Goal: Transaction & Acquisition: Purchase product/service

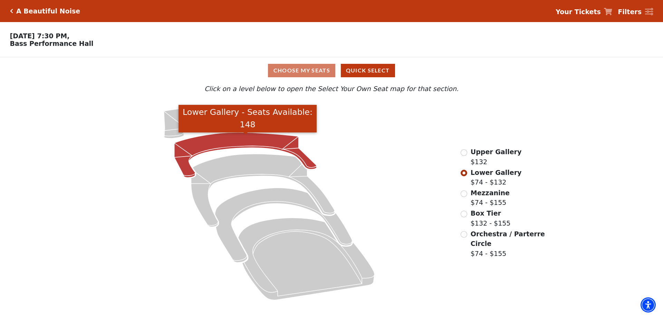
click at [221, 146] on icon "Lower Gallery - Seats Available: 148" at bounding box center [245, 155] width 142 height 45
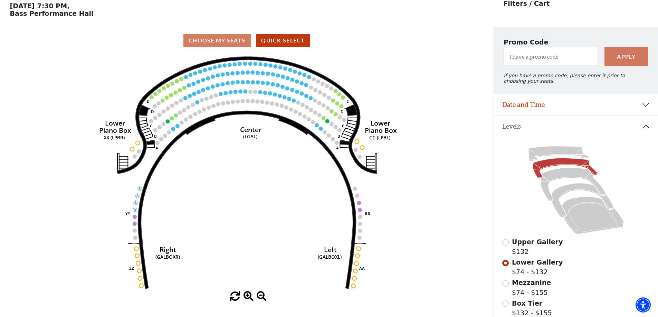
scroll to position [32, 0]
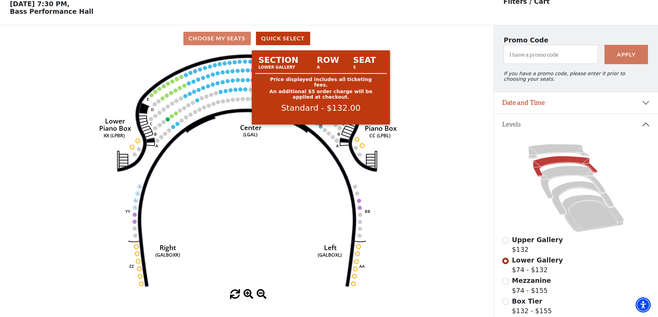
click at [319, 129] on circle at bounding box center [321, 127] width 4 height 4
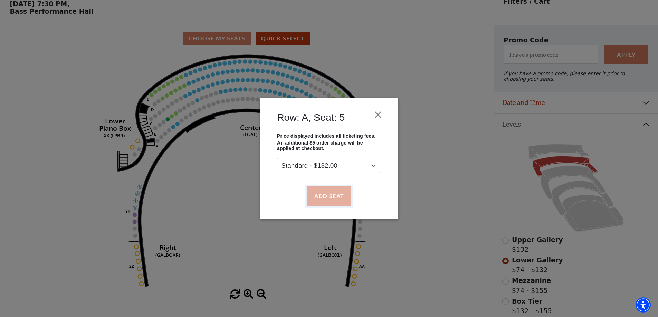
click at [327, 192] on button "Add Seat" at bounding box center [329, 195] width 44 height 19
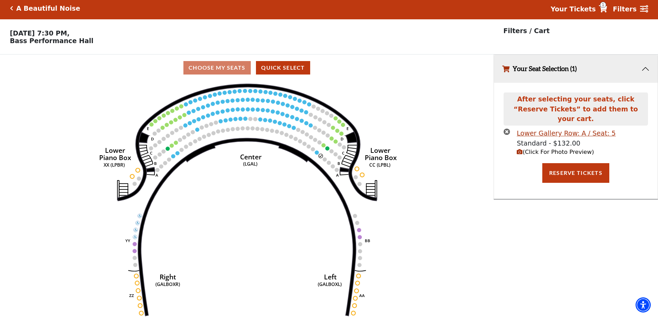
scroll to position [0, 0]
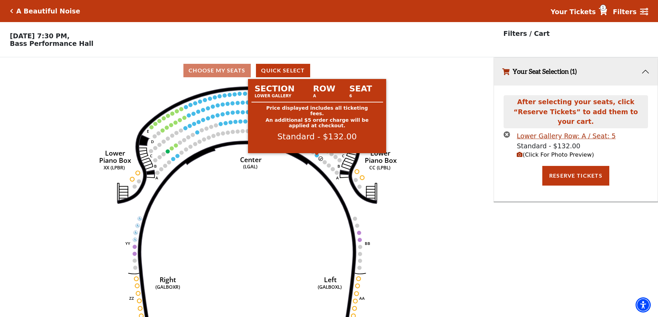
click at [316, 157] on circle at bounding box center [317, 155] width 4 height 4
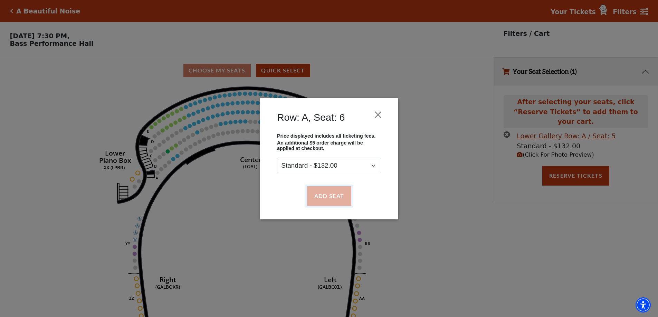
click at [323, 195] on button "Add Seat" at bounding box center [329, 195] width 44 height 19
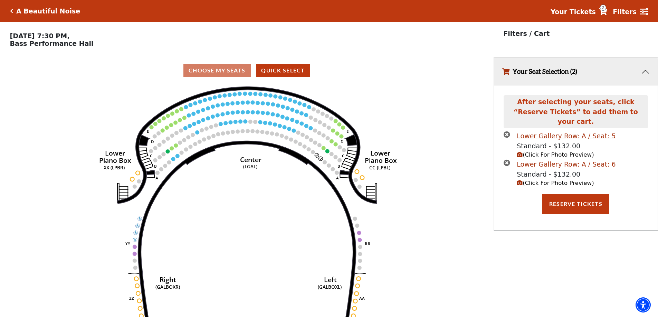
click at [547, 180] on span "(Click For Photo Preview)" at bounding box center [555, 183] width 77 height 7
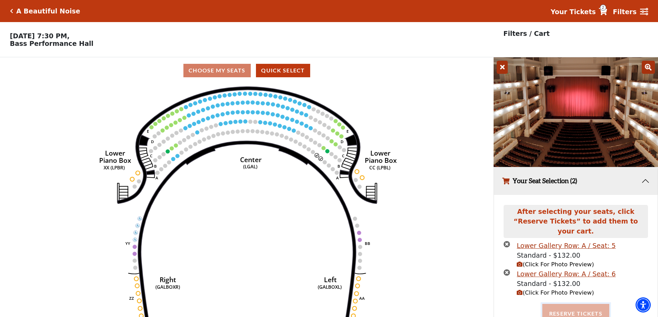
click at [563, 304] on button "Reserve Tickets" at bounding box center [575, 313] width 67 height 19
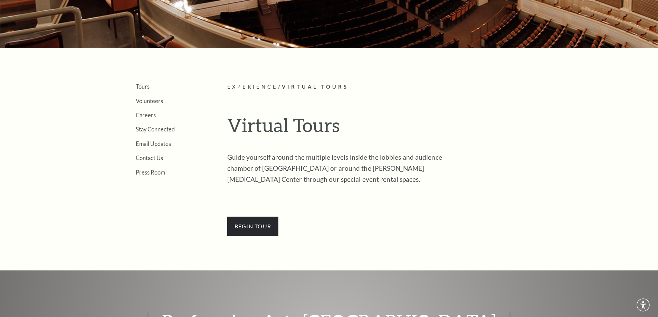
scroll to position [138, 0]
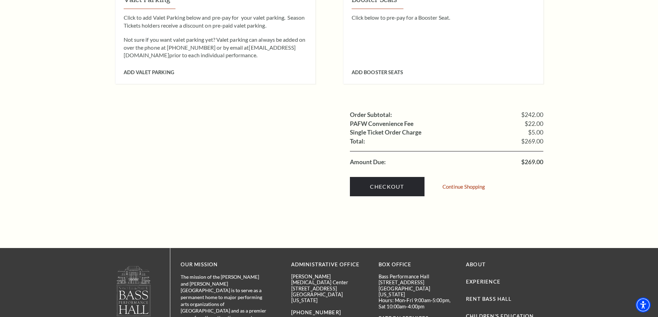
scroll to position [622, 0]
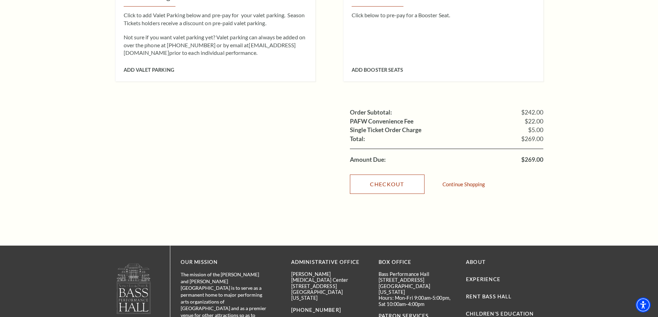
click at [384, 176] on link "Checkout" at bounding box center [387, 184] width 75 height 19
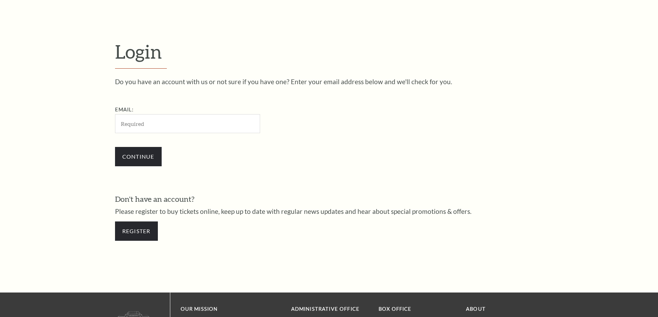
scroll to position [231, 0]
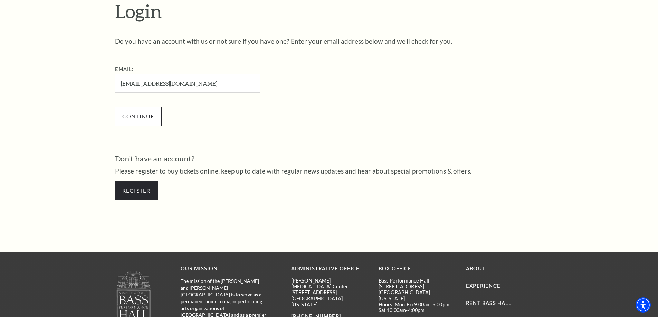
type input "mbouvy1@yahoo.com"
click at [142, 117] on input "Continue" at bounding box center [138, 116] width 47 height 19
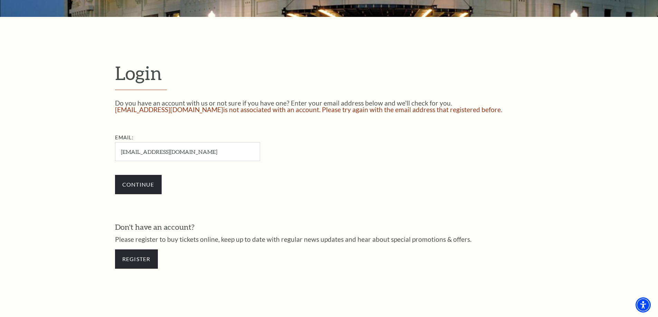
scroll to position [186, 0]
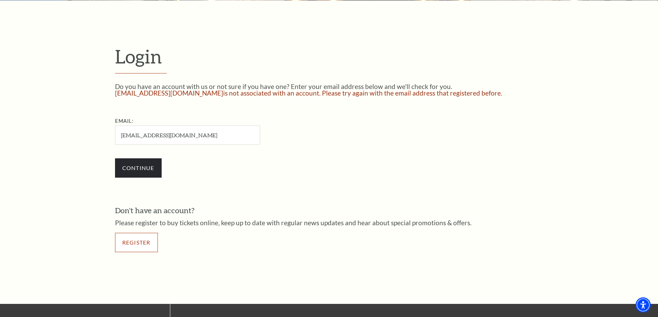
click at [142, 241] on link "Register" at bounding box center [136, 242] width 43 height 19
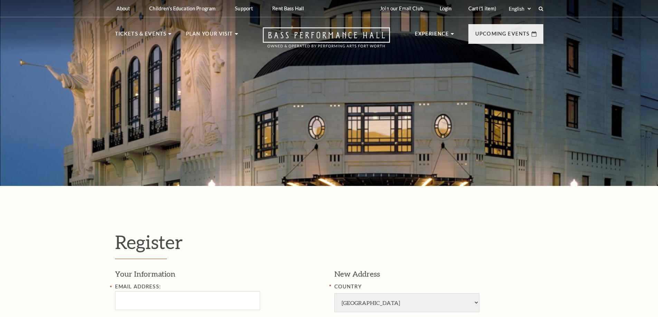
select select "1"
select select "TX"
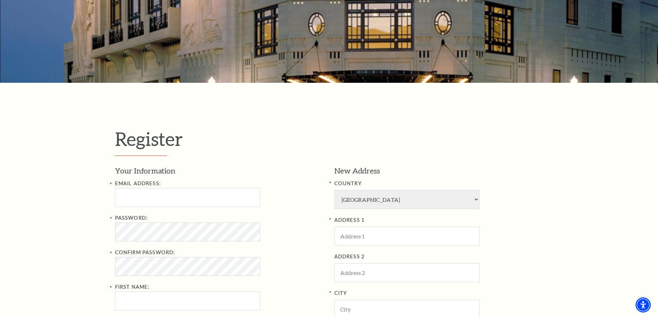
scroll to position [104, 0]
click at [145, 200] on input "Email Address:" at bounding box center [187, 197] width 145 height 19
type input "mbouvy1@yahoo.com"
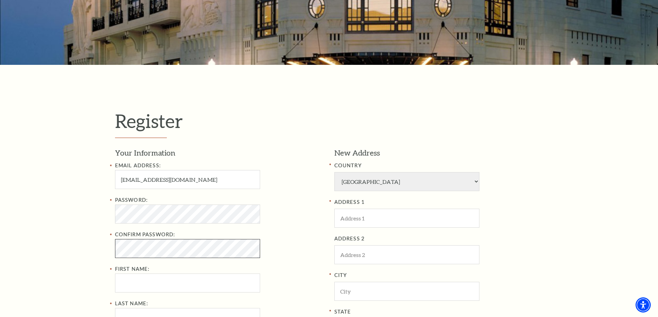
scroll to position [138, 0]
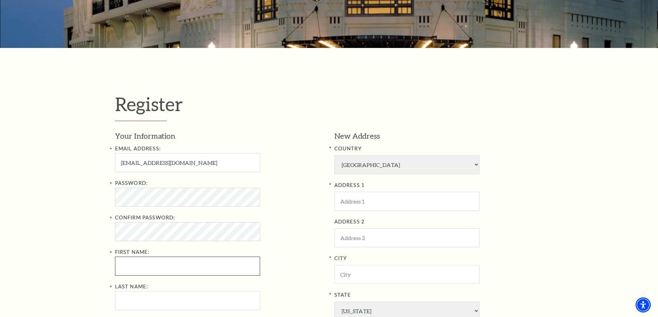
click at [135, 266] on input "First Name:" at bounding box center [187, 266] width 145 height 19
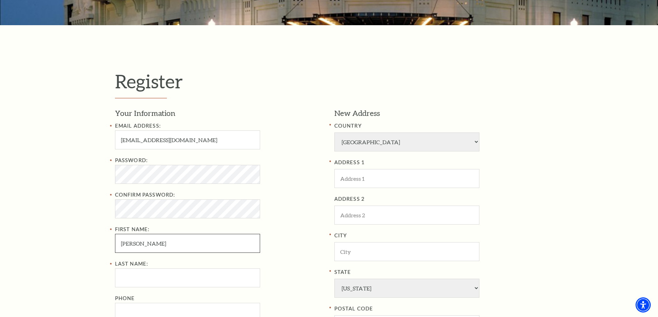
scroll to position [173, 0]
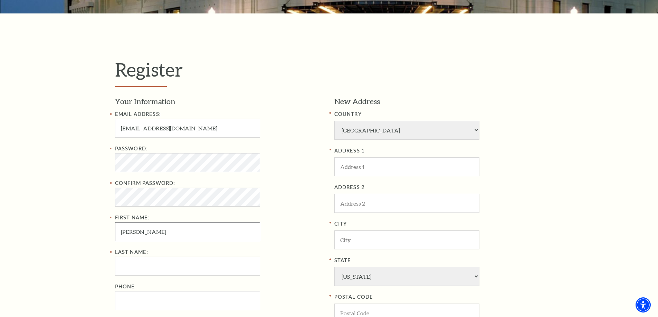
type input "michelle"
click at [133, 266] on input "Last Name:" at bounding box center [187, 266] width 145 height 19
type input "bouvy"
click at [127, 299] on input "Phone" at bounding box center [187, 300] width 145 height 19
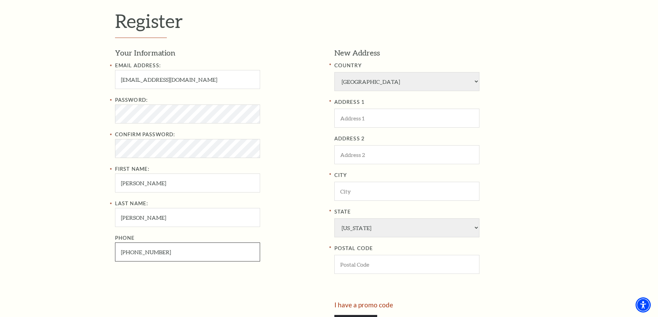
scroll to position [242, 0]
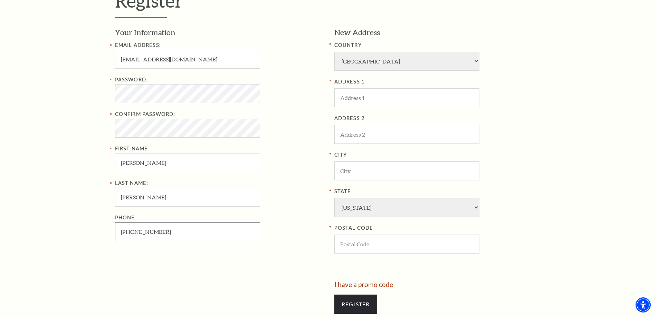
type input "214-478-5038"
click at [380, 98] on input "ADDRESS 1" at bounding box center [406, 97] width 145 height 19
type input "3801 Bonita Drive"
type input "PLANO"
type input "75025"
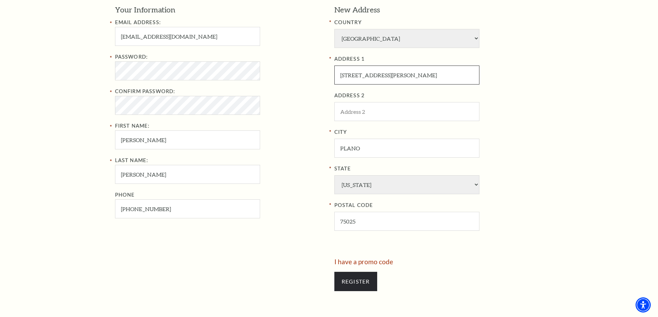
scroll to position [311, 0]
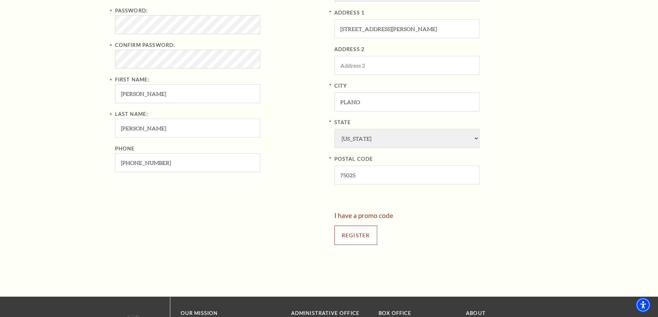
click at [359, 236] on input "Register" at bounding box center [355, 235] width 43 height 19
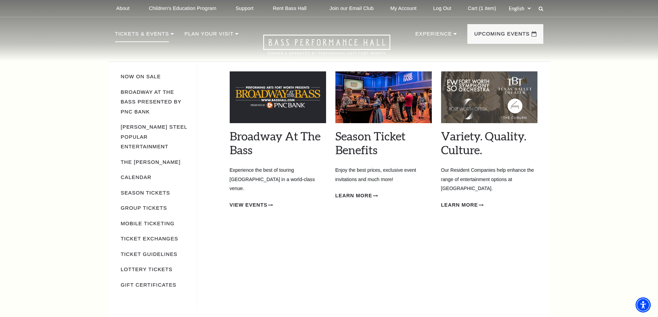
click at [157, 34] on p "Tickets & Events" at bounding box center [142, 36] width 54 height 12
click at [138, 175] on link "Calendar" at bounding box center [136, 178] width 31 height 6
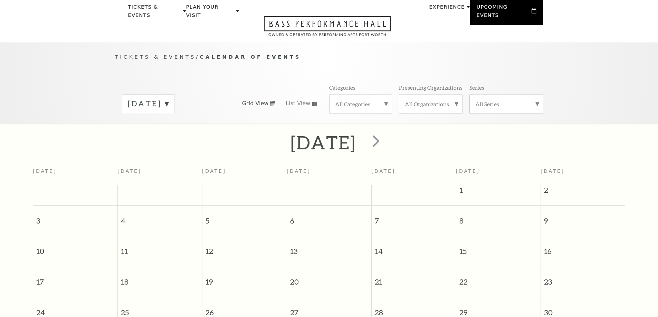
scroll to position [61, 0]
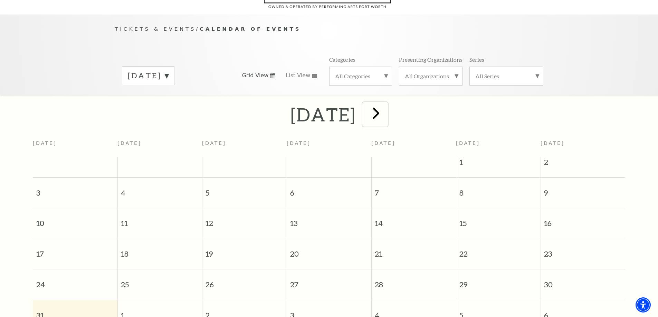
click at [386, 103] on span "next" at bounding box center [376, 113] width 20 height 20
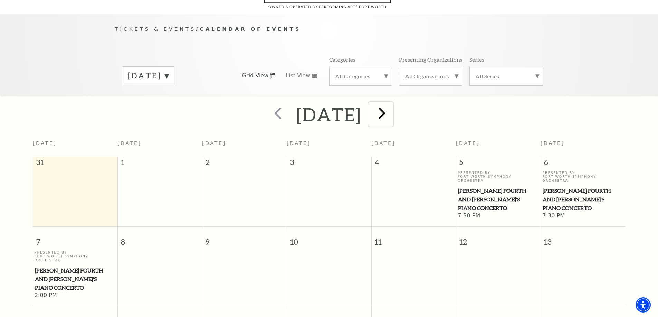
click at [392, 103] on span "next" at bounding box center [382, 113] width 20 height 20
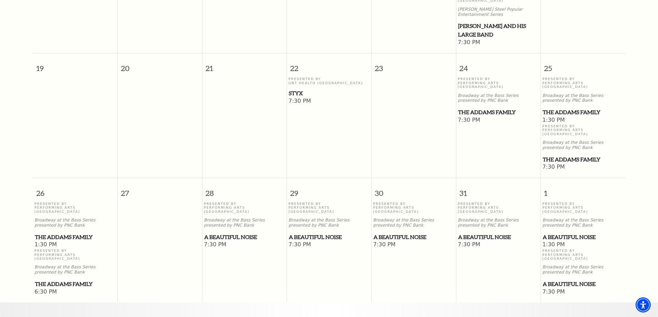
scroll to position [441, 0]
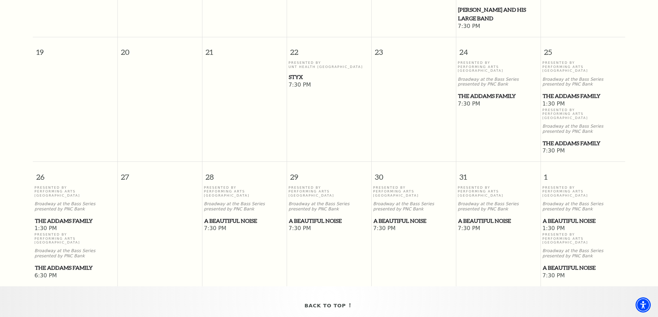
click at [489, 217] on span "A Beautiful Noise" at bounding box center [498, 221] width 80 height 9
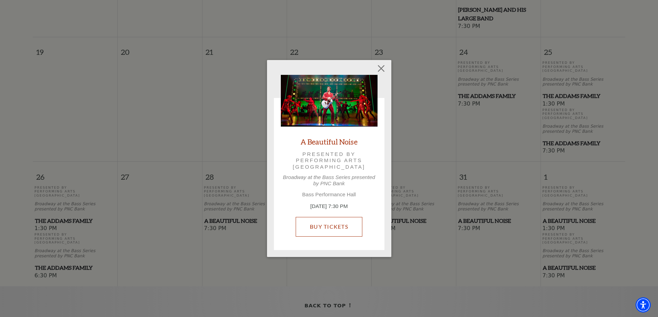
click at [336, 227] on link "Buy Tickets" at bounding box center [329, 226] width 67 height 19
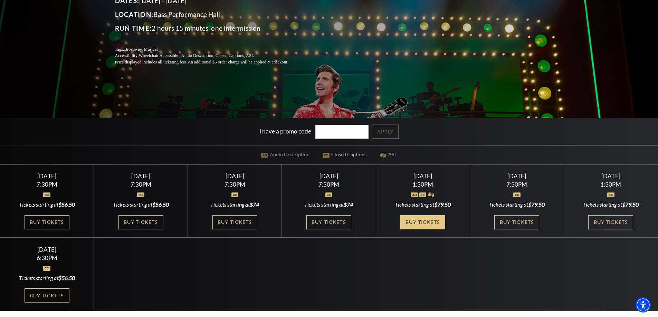
scroll to position [138, 0]
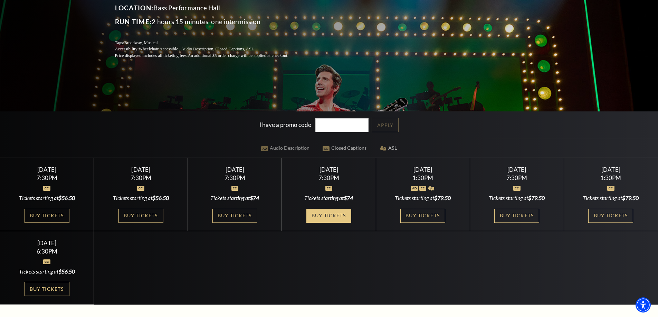
click at [331, 217] on link "Buy Tickets" at bounding box center [328, 216] width 45 height 14
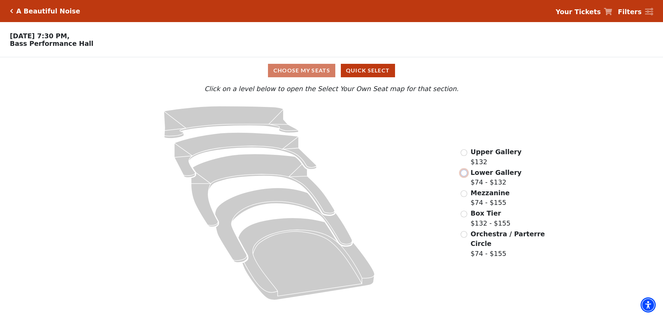
click at [464, 176] on input "Lower Gallery$74 - $132\a" at bounding box center [464, 173] width 7 height 7
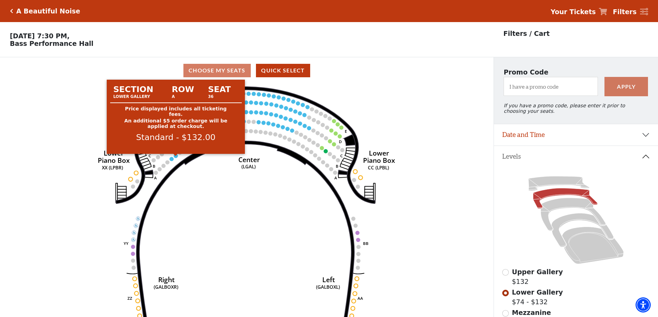
click at [176, 158] on circle at bounding box center [176, 156] width 4 height 4
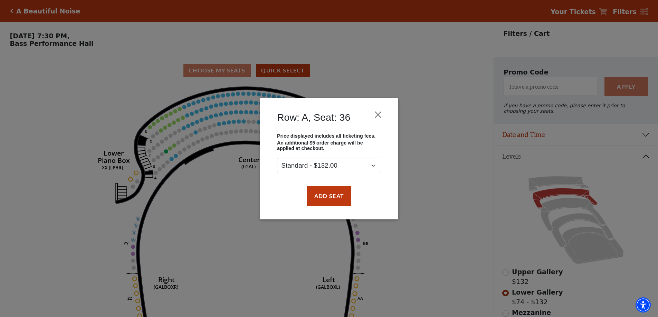
click at [171, 162] on div "Row: A, Seat: 36 Price displayed includes all ticketing fees. An additional $5 …" at bounding box center [329, 158] width 658 height 317
drag, startPoint x: 336, startPoint y: 194, endPoint x: 331, endPoint y: 193, distance: 6.0
click at [336, 194] on button "Add Seat" at bounding box center [329, 195] width 44 height 19
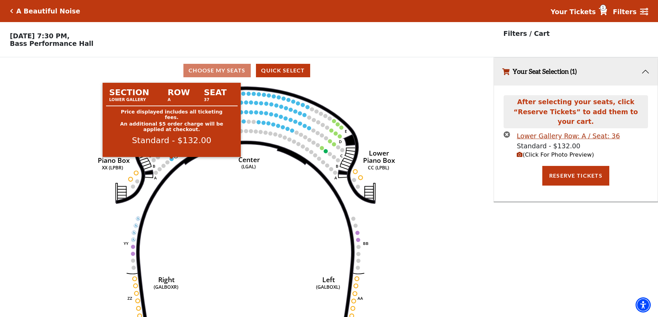
click at [171, 161] on circle at bounding box center [172, 159] width 4 height 4
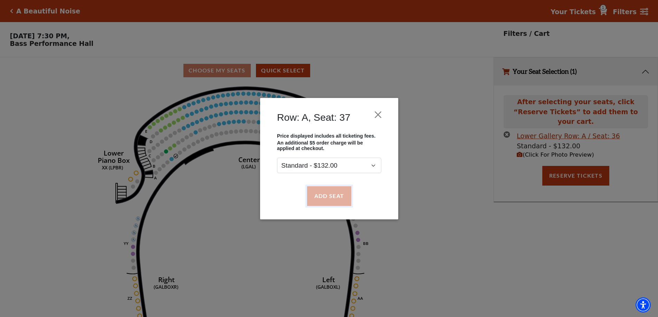
click at [324, 196] on button "Add Seat" at bounding box center [329, 195] width 44 height 19
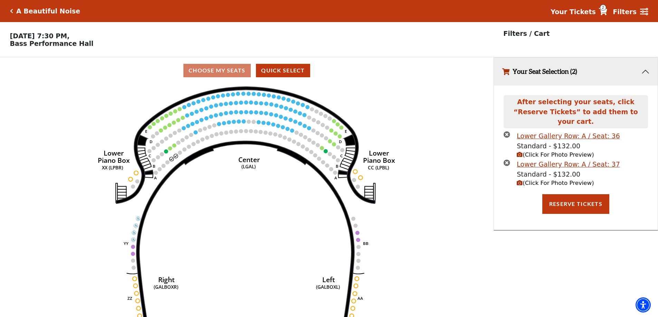
click at [547, 180] on span "(Click For Photo Preview)" at bounding box center [555, 183] width 77 height 7
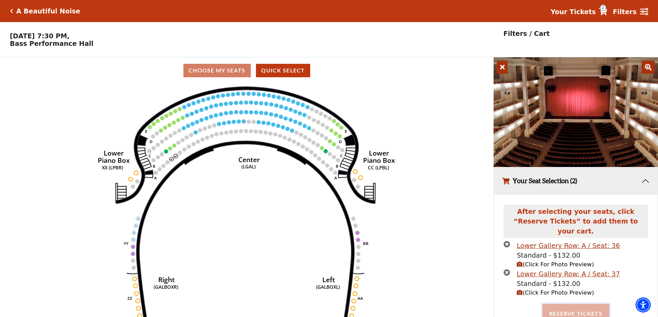
click at [557, 307] on button "Reserve Tickets" at bounding box center [575, 313] width 67 height 19
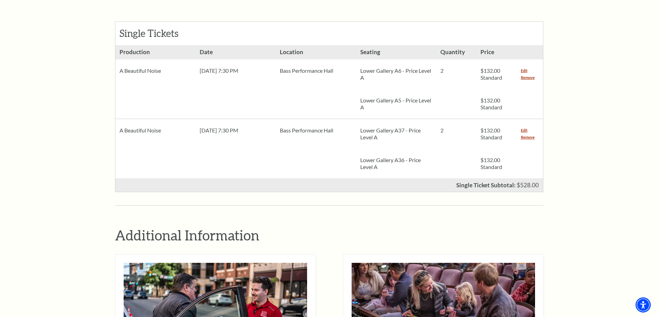
scroll to position [345, 0]
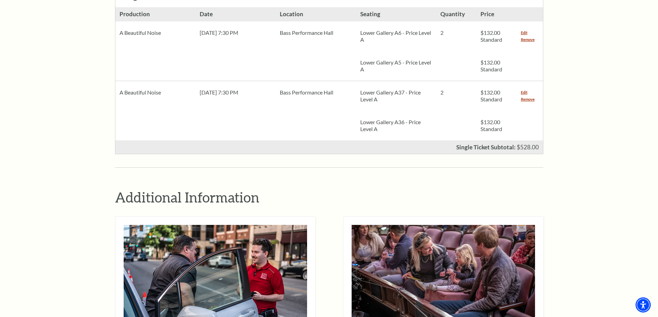
drag, startPoint x: 529, startPoint y: 89, endPoint x: 533, endPoint y: 97, distance: 8.7
click at [529, 96] on link "Remove" at bounding box center [528, 99] width 14 height 7
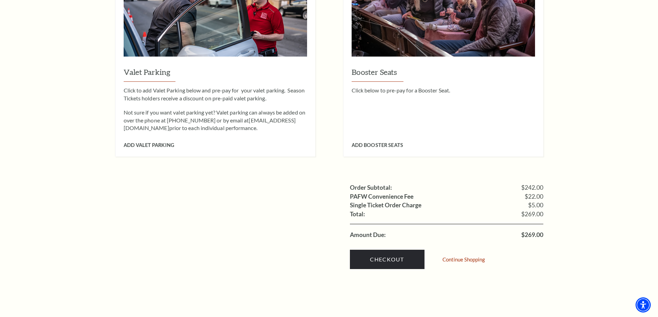
scroll to position [553, 0]
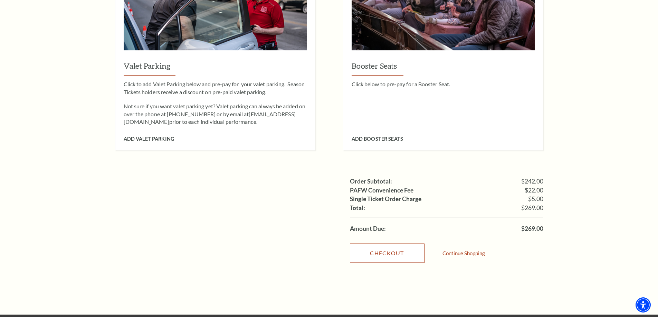
click at [394, 244] on link "Checkout" at bounding box center [387, 253] width 75 height 19
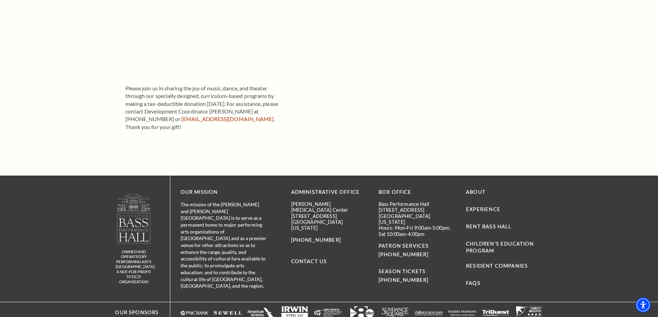
scroll to position [138, 0]
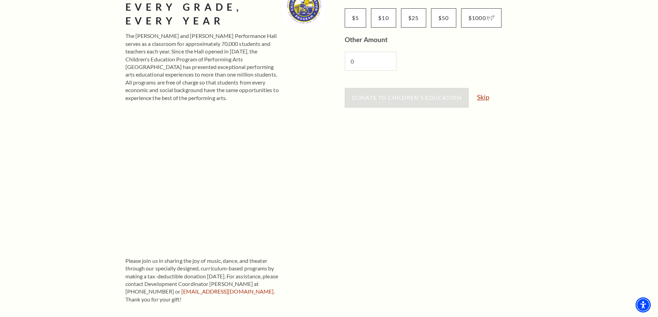
click at [488, 98] on link "Skip" at bounding box center [483, 97] width 12 height 7
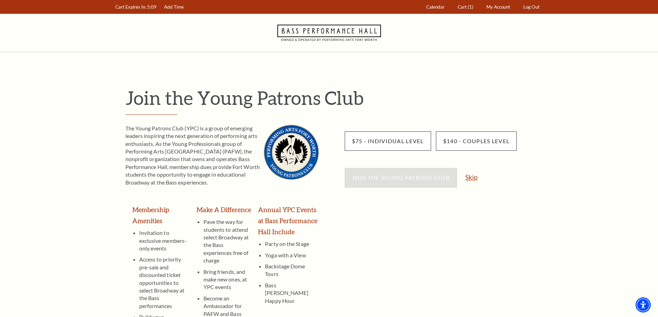
click at [476, 178] on link "Skip" at bounding box center [471, 177] width 12 height 7
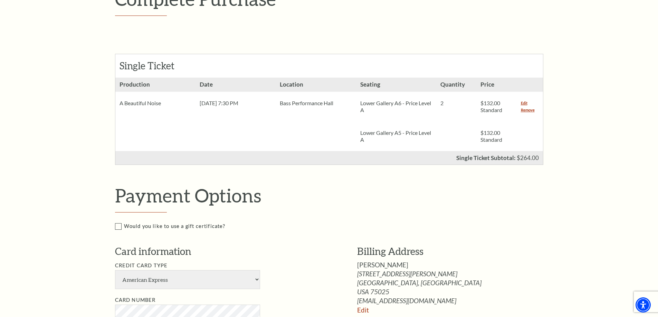
scroll to position [173, 0]
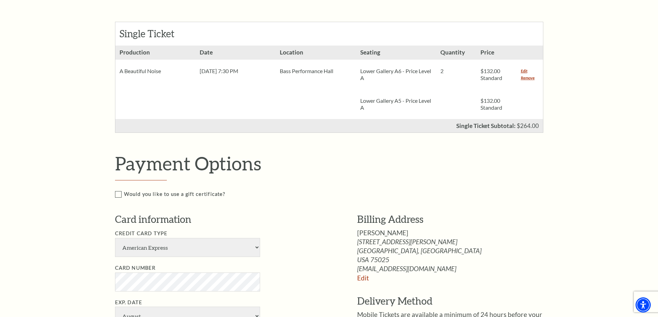
click at [118, 195] on label "Would you like to use a gift certificate?" at bounding box center [336, 194] width 443 height 9
click at [0, 0] on input "Would you like to use a gift certificate?" at bounding box center [0, 0] width 0 height 0
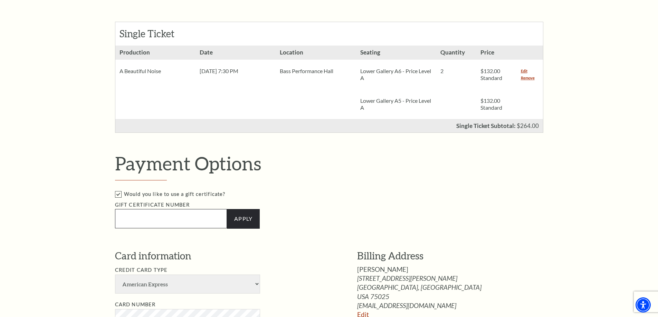
click at [180, 222] on input "Text field" at bounding box center [171, 218] width 112 height 19
click at [238, 220] on link "Apply" at bounding box center [243, 218] width 33 height 19
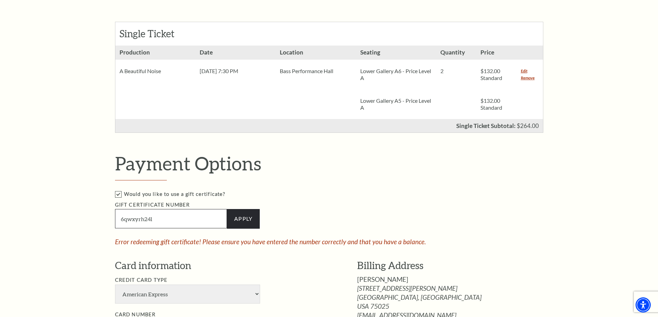
click at [162, 218] on input "6qwxyrh24l" at bounding box center [171, 218] width 112 height 19
type input "6"
type input "6QWXYRH24L"
click at [243, 221] on link "Apply" at bounding box center [243, 218] width 33 height 19
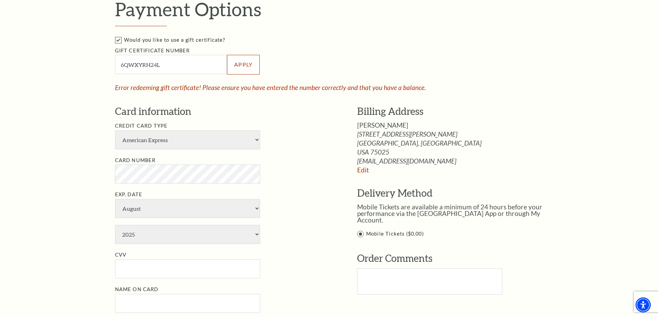
scroll to position [345, 0]
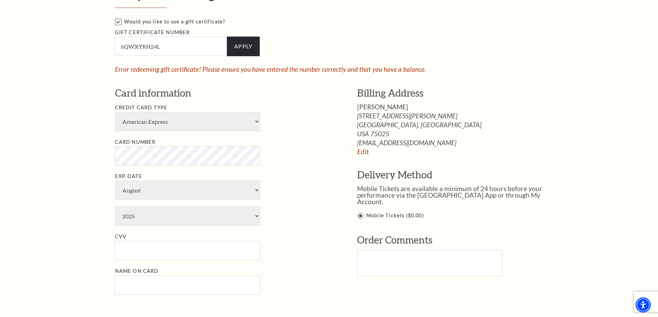
click at [118, 21] on label "Would you like to use a gift certificate?" at bounding box center [336, 22] width 443 height 9
click at [0, 0] on input "Would you like to use a gift certificate?" at bounding box center [0, 0] width 0 height 0
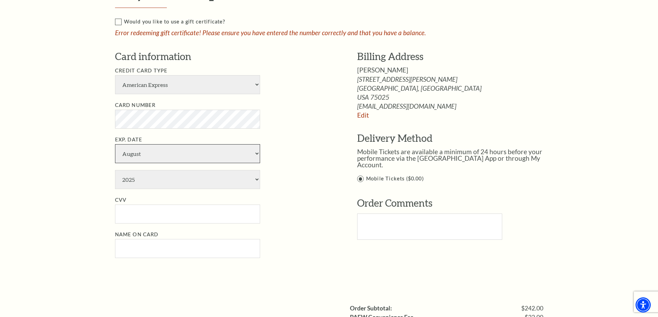
click at [257, 154] on select "January February March April May June July August September October November De…" at bounding box center [187, 153] width 145 height 19
select select "6"
click at [115, 144] on select "January February March April May June July August September October November De…" at bounding box center [187, 153] width 145 height 19
click at [254, 181] on select "2025 2026 2027 2028 2029 2030 2031 2032 2033 2034" at bounding box center [187, 179] width 145 height 19
select select "2028"
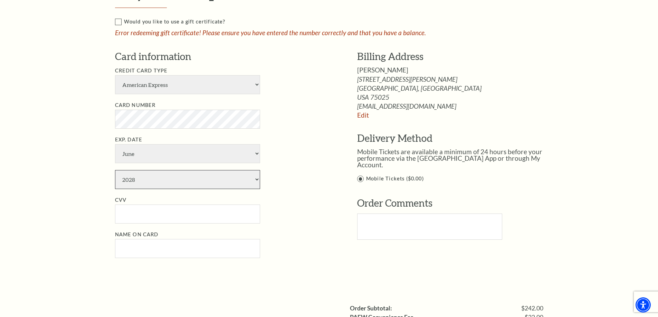
click at [115, 170] on select "2025 2026 2027 2028 2029 2030 2031 2032 2033 2034" at bounding box center [187, 179] width 145 height 19
click at [148, 216] on input "CVV" at bounding box center [187, 214] width 145 height 19
type input "3198"
click at [148, 256] on input "Name on Card" at bounding box center [187, 248] width 145 height 19
type input "MICHELLE BOUVY"
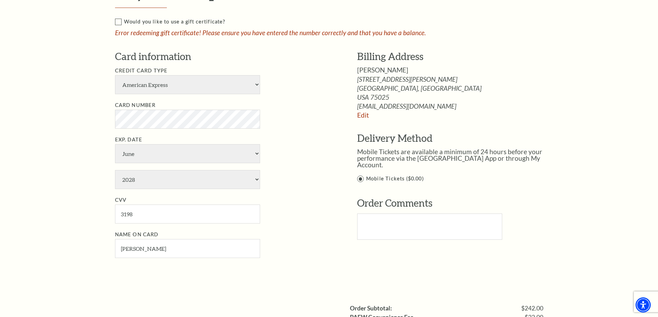
click at [361, 175] on label "Mobile Tickets ($0.00)" at bounding box center [457, 179] width 201 height 9
click at [0, 0] on input "Mobile Tickets ($0.00)" at bounding box center [0, 0] width 0 height 0
click at [360, 175] on label "Mobile Tickets ($0.00)" at bounding box center [457, 179] width 201 height 9
click at [0, 0] on input "Mobile Tickets ($0.00)" at bounding box center [0, 0] width 0 height 0
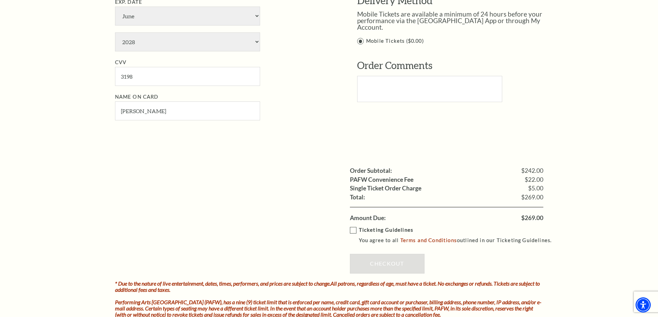
scroll to position [483, 0]
click at [424, 242] on link "Terms and Conditions" at bounding box center [428, 240] width 57 height 6
click at [353, 229] on label "Ticketing Guidelines You agree to all Terms and Conditions outlined in our Tick…" at bounding box center [454, 235] width 208 height 19
click at [0, 0] on input "Ticketing Guidelines You agree to all Terms and Conditions outlined in our Tick…" at bounding box center [0, 0] width 0 height 0
click at [380, 262] on link "Checkout" at bounding box center [387, 263] width 75 height 19
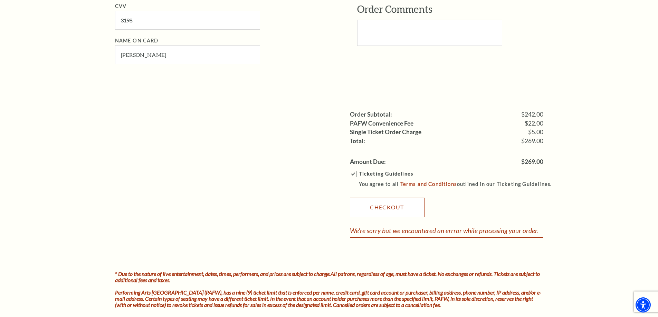
scroll to position [553, 0]
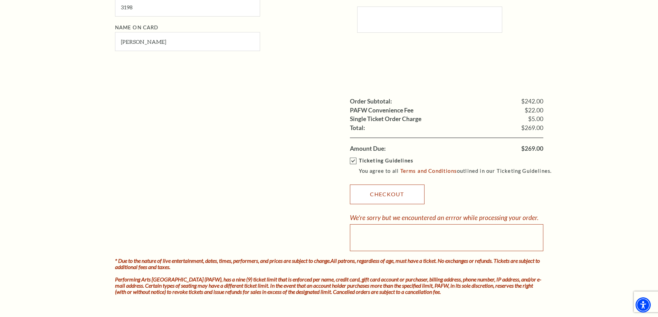
click at [397, 197] on link "Checkout" at bounding box center [387, 194] width 75 height 19
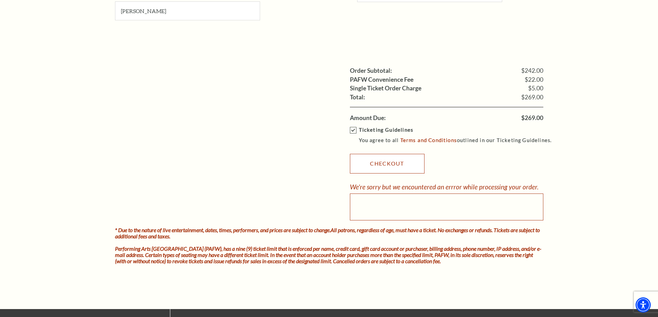
scroll to position [587, 0]
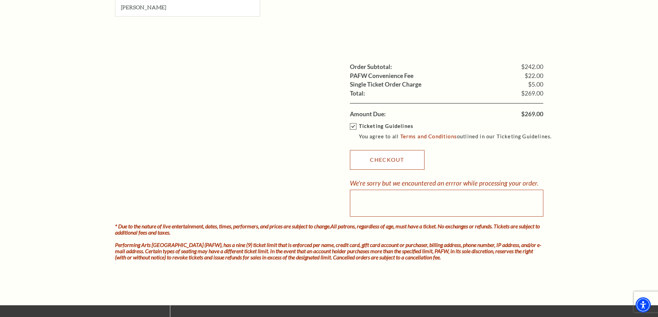
click at [380, 160] on link "Checkout" at bounding box center [387, 159] width 75 height 19
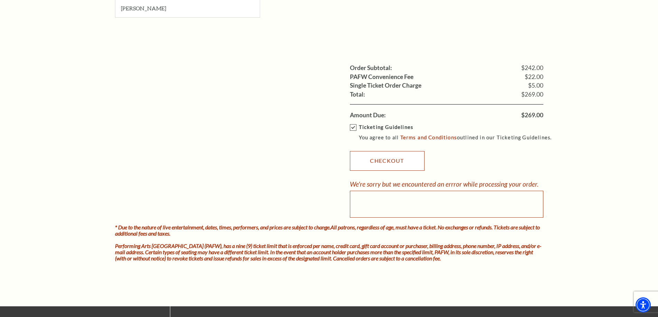
scroll to position [575, 0]
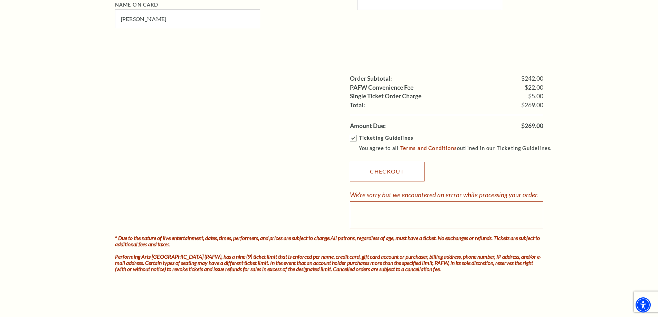
click at [379, 171] on link "Checkout" at bounding box center [387, 171] width 75 height 19
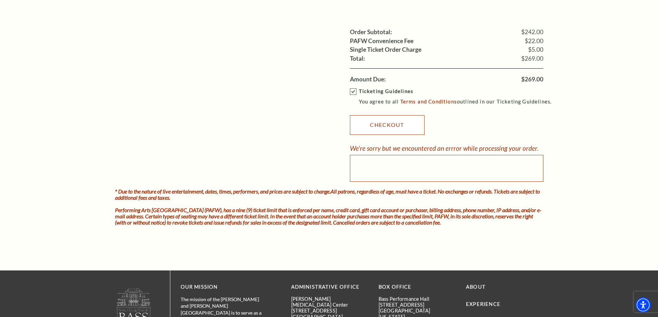
scroll to position [506, 0]
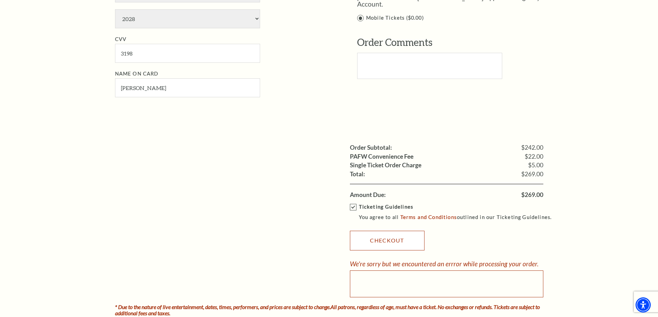
click at [388, 237] on link "Checkout" at bounding box center [387, 240] width 75 height 19
click at [365, 243] on link "Checkout" at bounding box center [387, 240] width 75 height 19
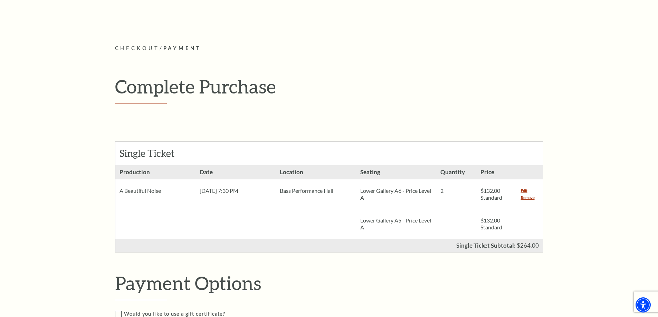
scroll to position [0, 0]
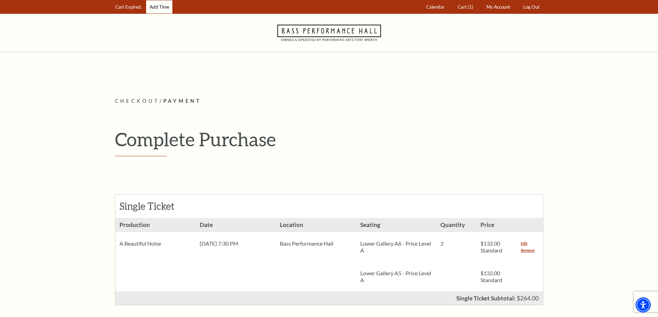
click at [155, 8] on link "Add Time" at bounding box center [159, 6] width 26 height 13
click at [165, 7] on link "Add Time" at bounding box center [159, 6] width 26 height 13
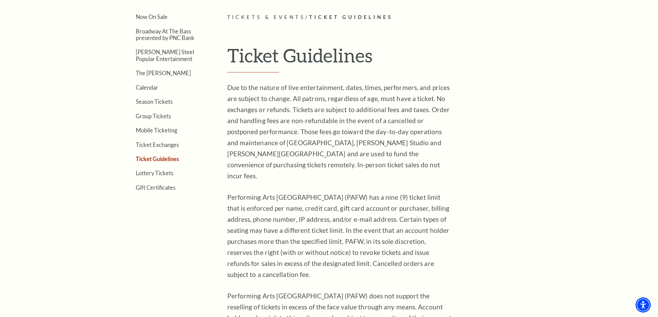
scroll to position [117, 0]
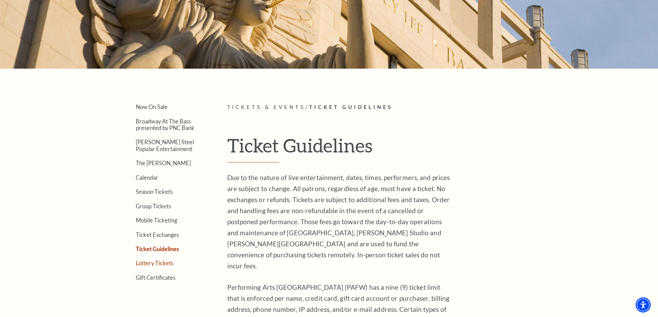
click at [162, 263] on link "Lottery Tickets" at bounding box center [155, 263] width 38 height 7
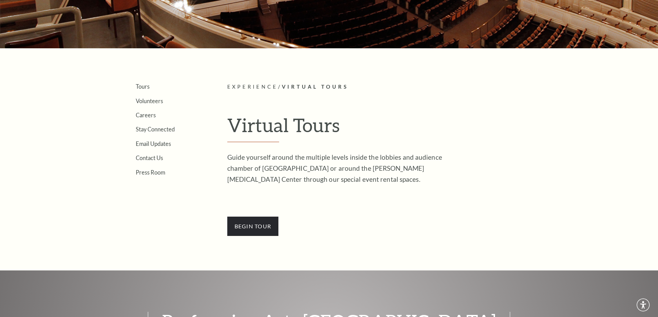
scroll to position [138, 0]
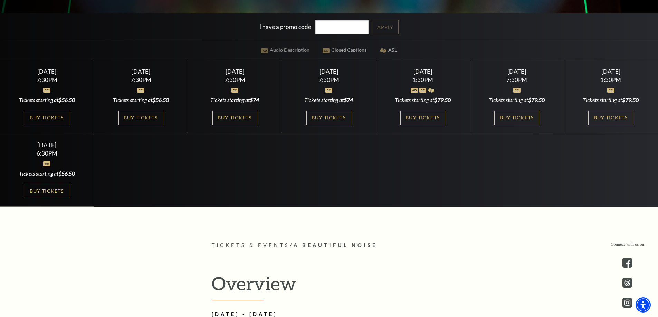
scroll to position [276, 0]
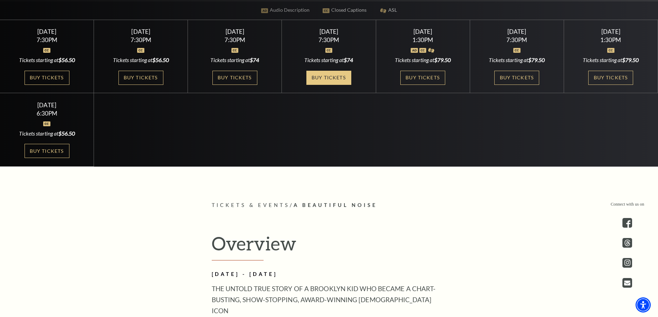
click at [339, 77] on link "Buy Tickets" at bounding box center [328, 78] width 45 height 14
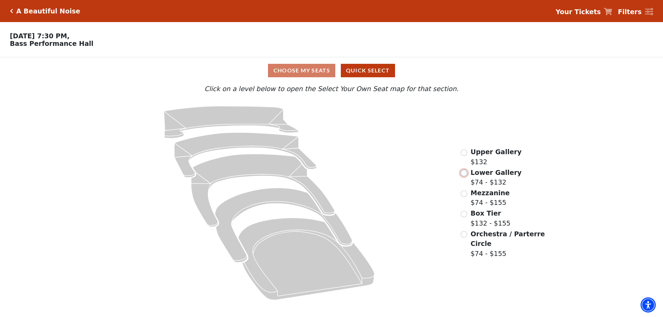
click at [464, 176] on input "Lower Gallery$74 - $132\a" at bounding box center [464, 173] width 7 height 7
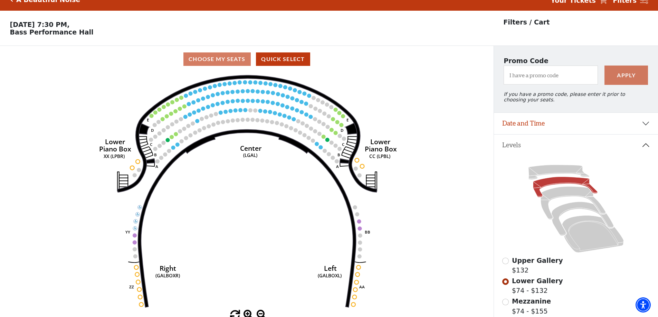
scroll to position [32, 0]
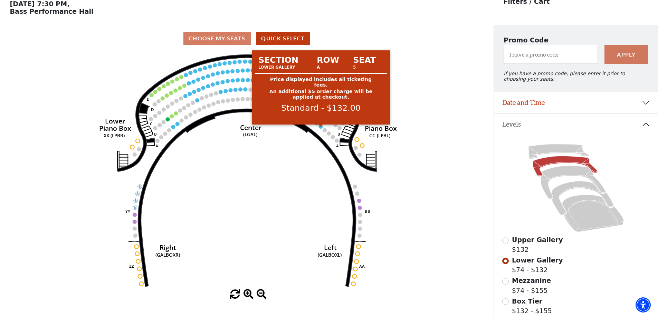
click at [322, 128] on circle at bounding box center [321, 127] width 4 height 4
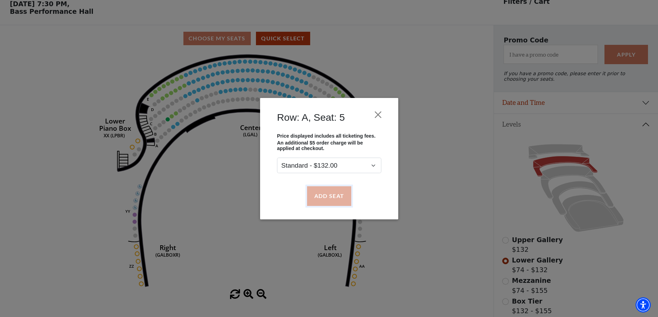
click at [320, 193] on button "Add Seat" at bounding box center [329, 195] width 44 height 19
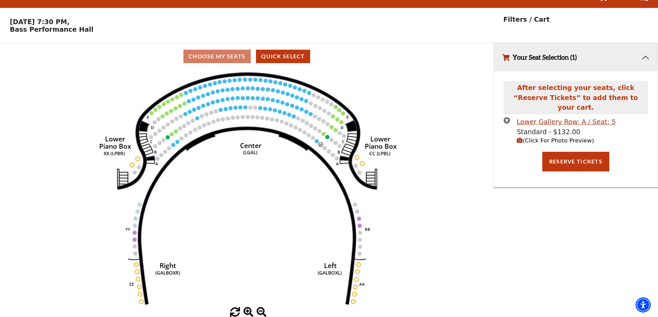
scroll to position [0, 0]
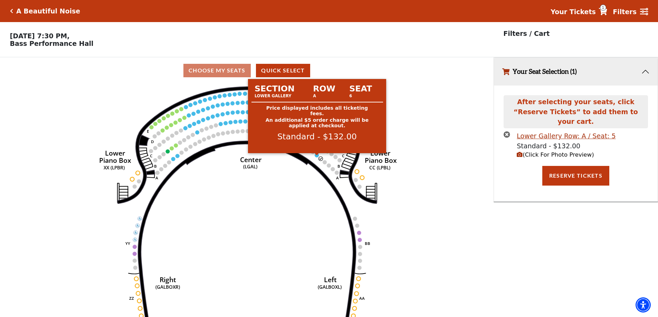
click at [317, 157] on circle at bounding box center [317, 155] width 4 height 4
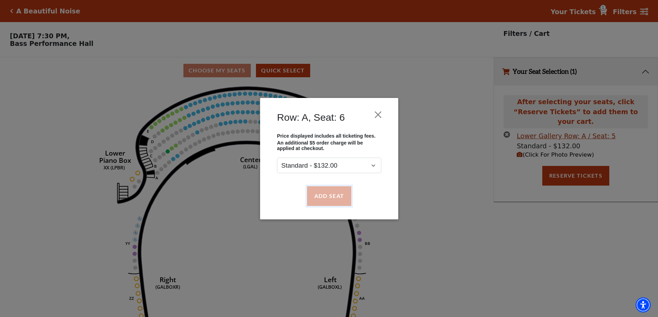
click at [323, 197] on button "Add Seat" at bounding box center [329, 195] width 44 height 19
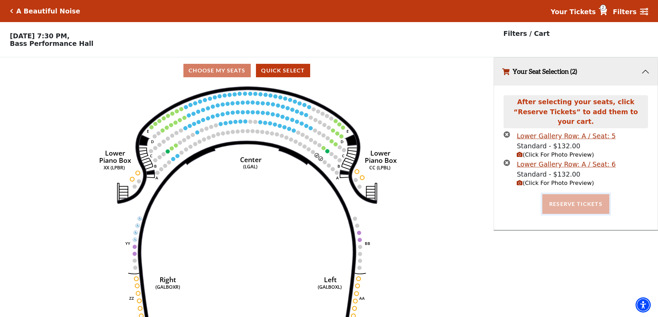
click at [566, 194] on button "Reserve Tickets" at bounding box center [575, 203] width 67 height 19
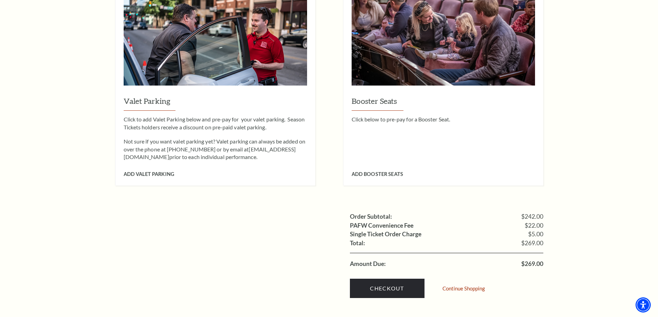
scroll to position [518, 0]
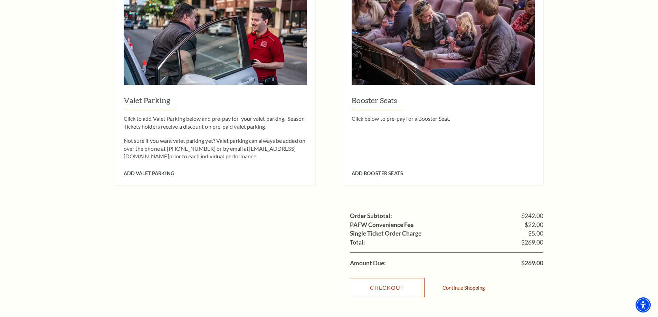
click at [378, 278] on link "Checkout" at bounding box center [387, 287] width 75 height 19
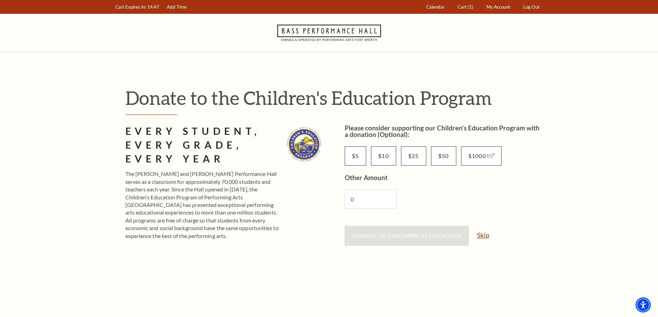
click at [489, 237] on link "Skip" at bounding box center [483, 235] width 12 height 7
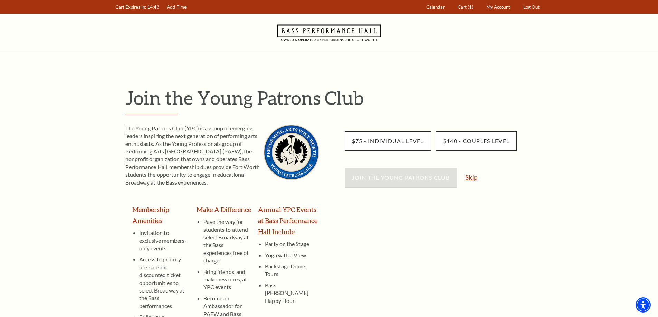
click at [470, 179] on link "Skip" at bounding box center [471, 177] width 12 height 7
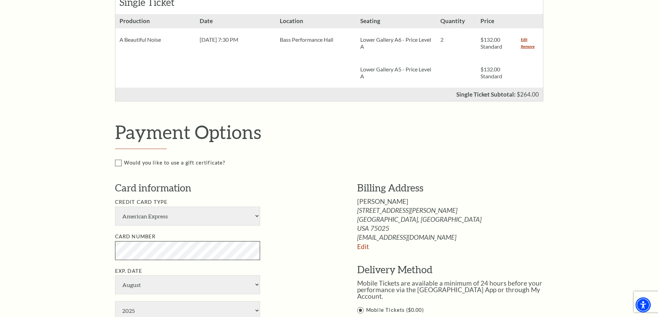
scroll to position [242, 0]
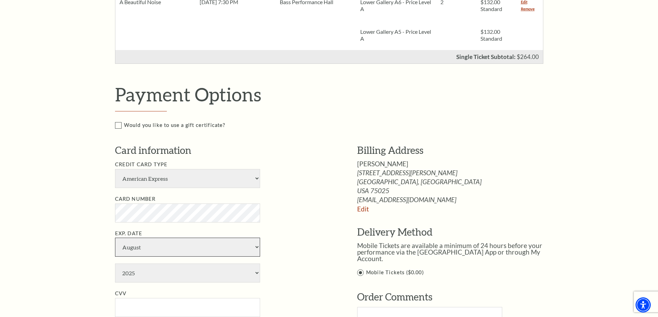
click at [159, 249] on select "January February March April May June July August September October November De…" at bounding box center [187, 247] width 145 height 19
select select "6"
click at [115, 238] on select "January February March April May June July August September October November De…" at bounding box center [187, 247] width 145 height 19
click at [169, 277] on select "2025 2026 2027 2028 2029 2030 2031 2032 2033 2034" at bounding box center [187, 273] width 145 height 19
select select "2028"
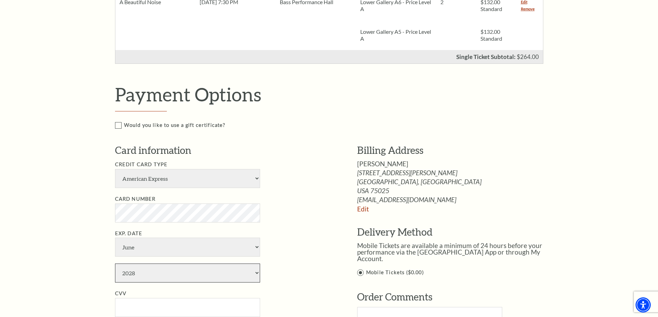
click at [115, 264] on select "2025 2026 2027 2028 2029 2030 2031 2032 2033 2034" at bounding box center [187, 273] width 145 height 19
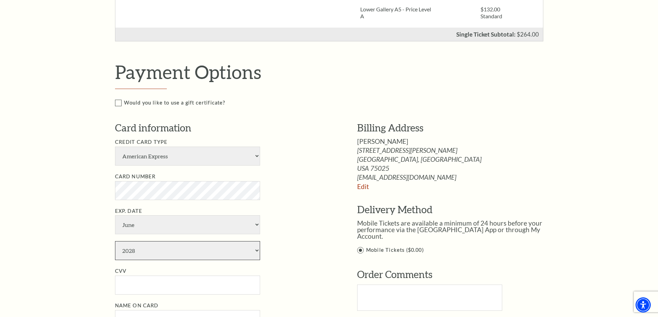
scroll to position [276, 0]
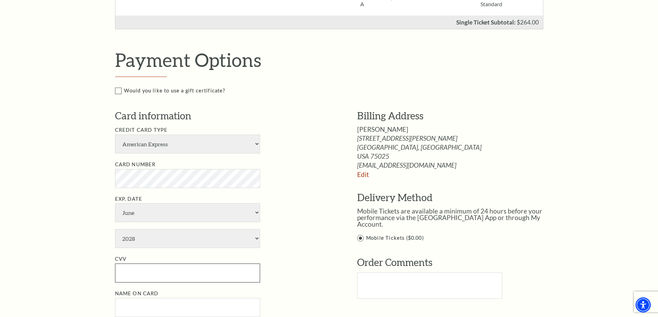
click at [161, 276] on input "CVV" at bounding box center [187, 273] width 145 height 19
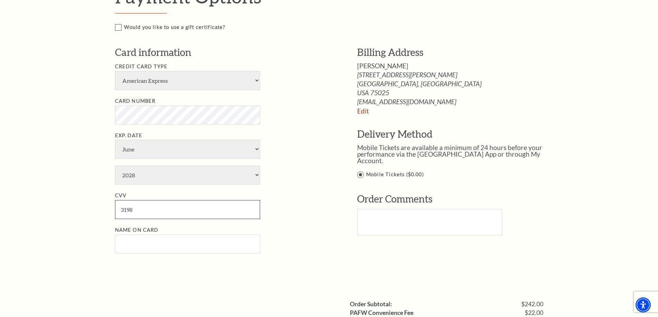
scroll to position [345, 0]
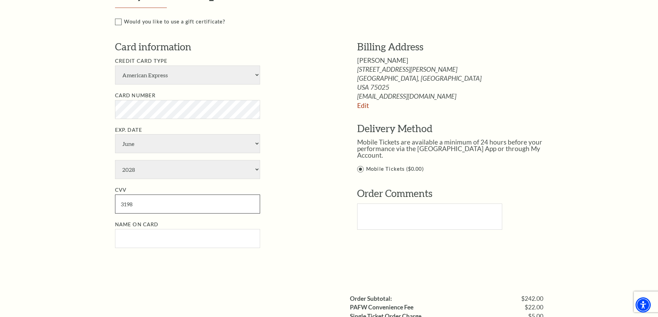
type input "3198"
click at [154, 242] on input "Name on Card" at bounding box center [187, 238] width 145 height 19
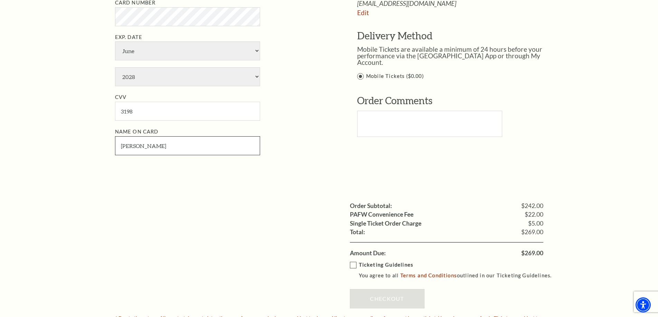
scroll to position [483, 0]
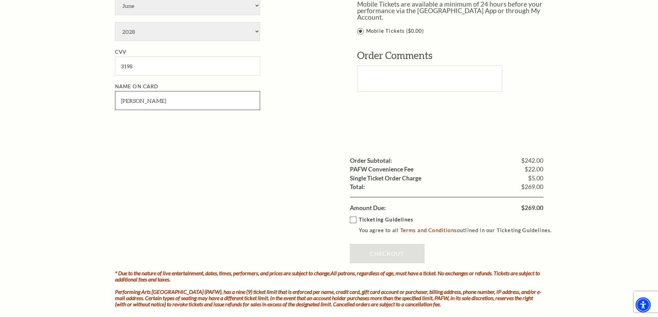
type input "[PERSON_NAME]"
click at [353, 219] on label "Ticketing Guidelines You agree to all Terms and Conditions outlined in our Tick…" at bounding box center [454, 225] width 208 height 19
click at [0, 0] on input "Ticketing Guidelines You agree to all Terms and Conditions outlined in our Tick…" at bounding box center [0, 0] width 0 height 0
click at [371, 255] on link "Checkout" at bounding box center [387, 253] width 75 height 19
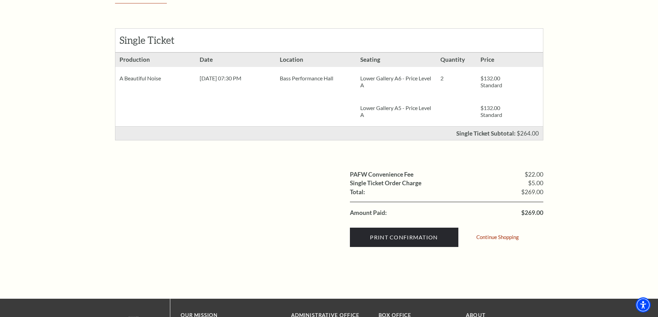
scroll to position [138, 0]
